Goal: Task Accomplishment & Management: Use online tool/utility

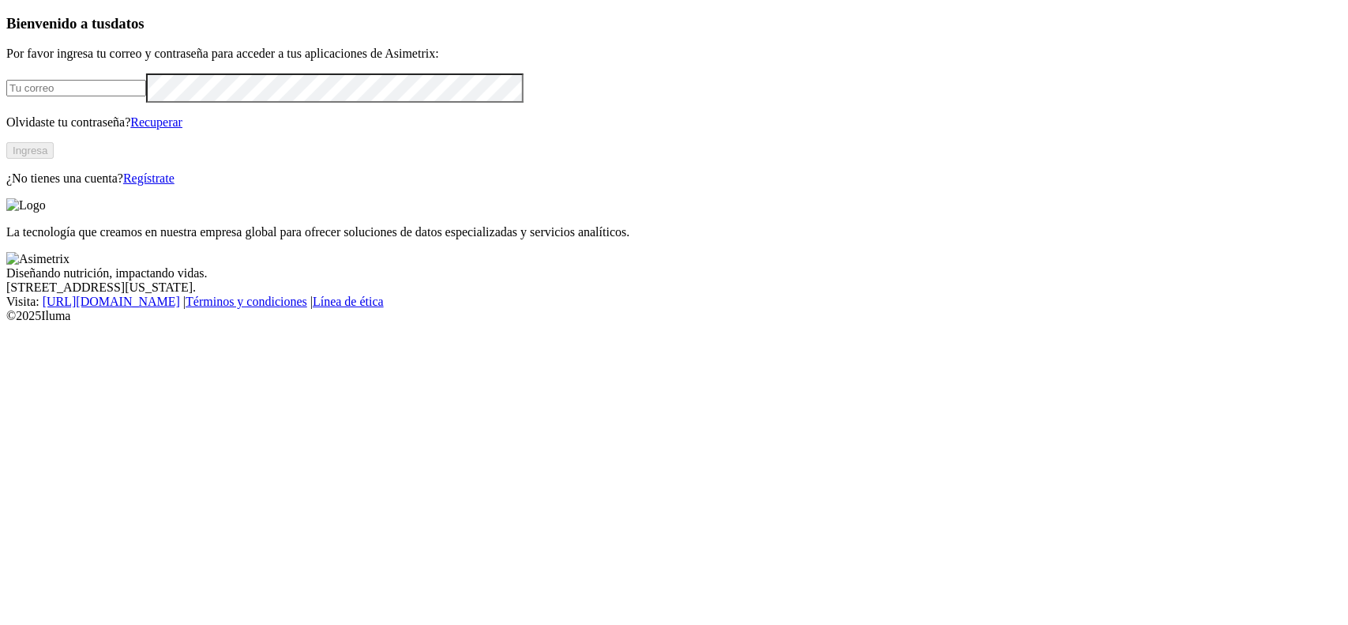
type input "[PERSON_NAME][EMAIL_ADDRESS][DOMAIN_NAME]"
click at [54, 159] on button "Ingresa" at bounding box center [29, 150] width 47 height 17
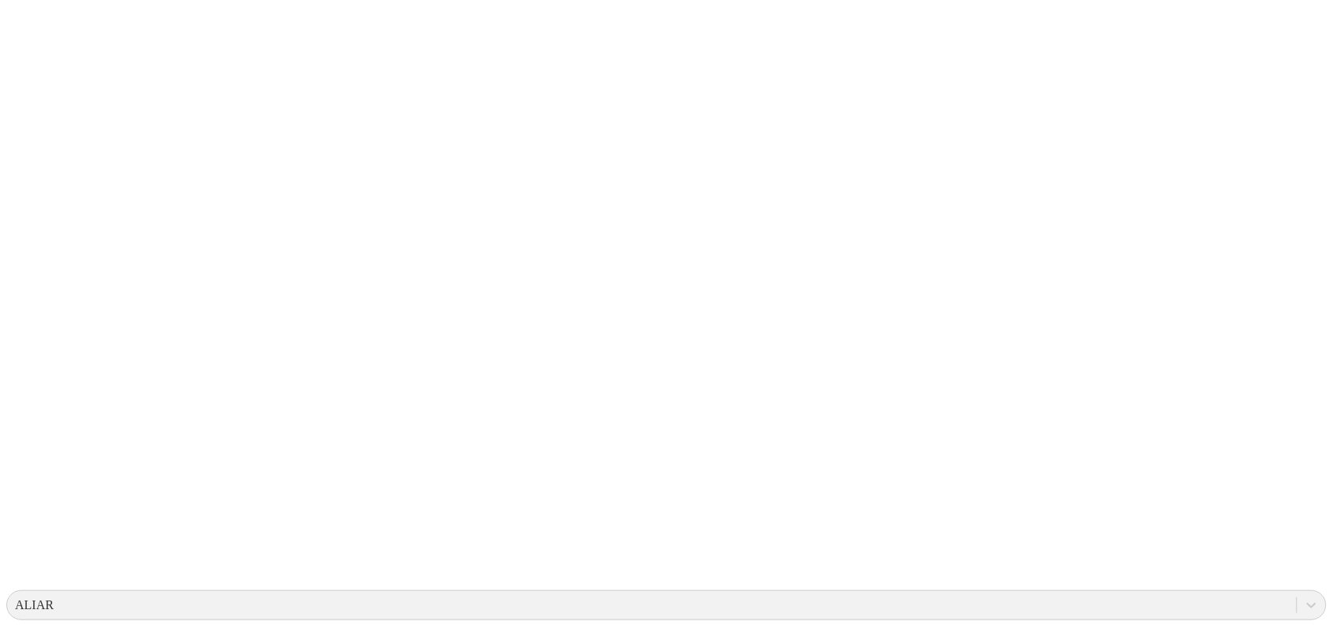
scroll to position [99, 0]
